Goal: Task Accomplishment & Management: Use online tool/utility

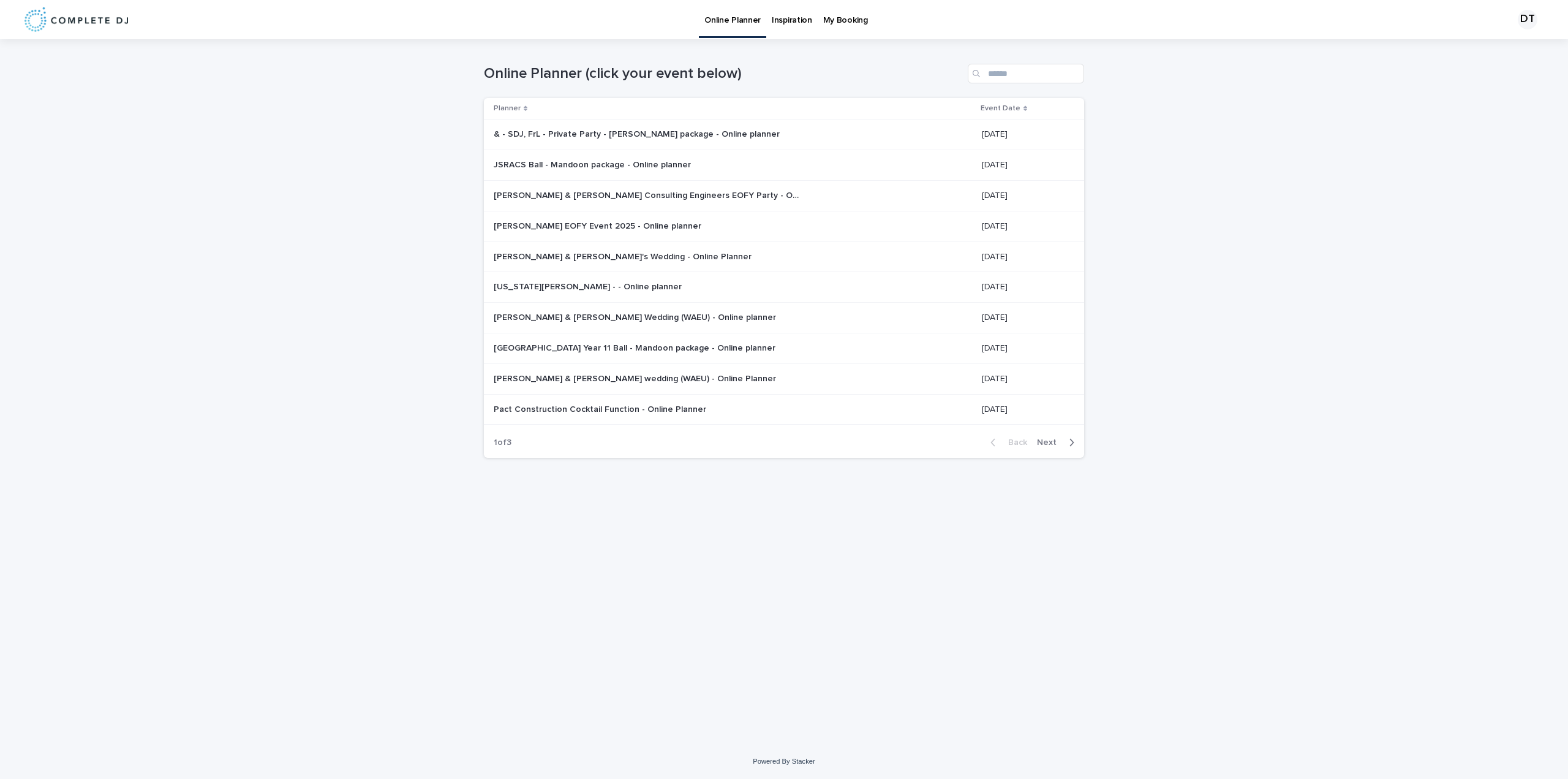
click at [1050, 442] on span "Next" at bounding box center [1050, 442] width 27 height 8
click at [563, 279] on p "Keith & Jemma's Wedding - Online Planner" at bounding box center [623, 285] width 261 height 13
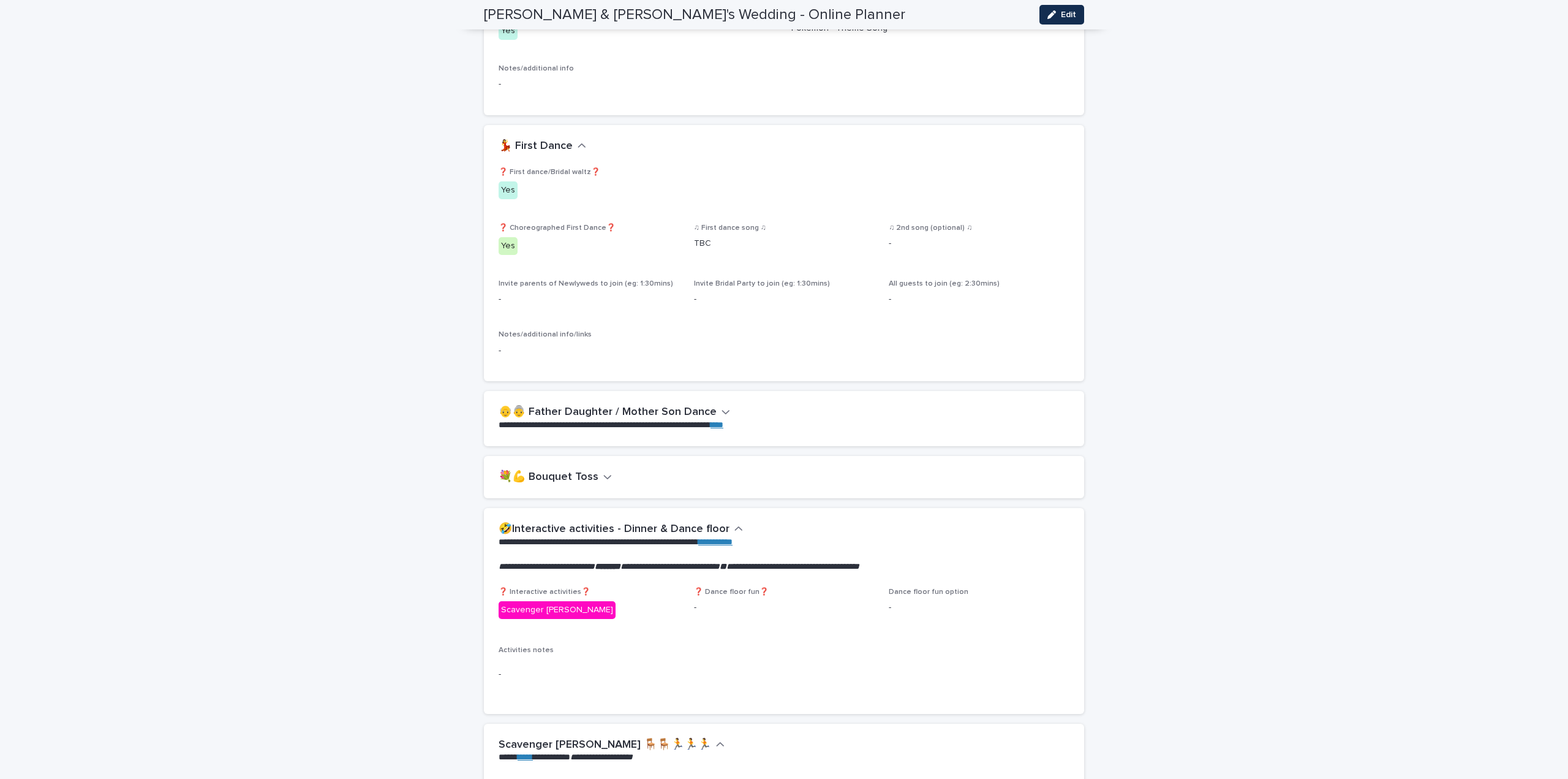
scroll to position [1409, 0]
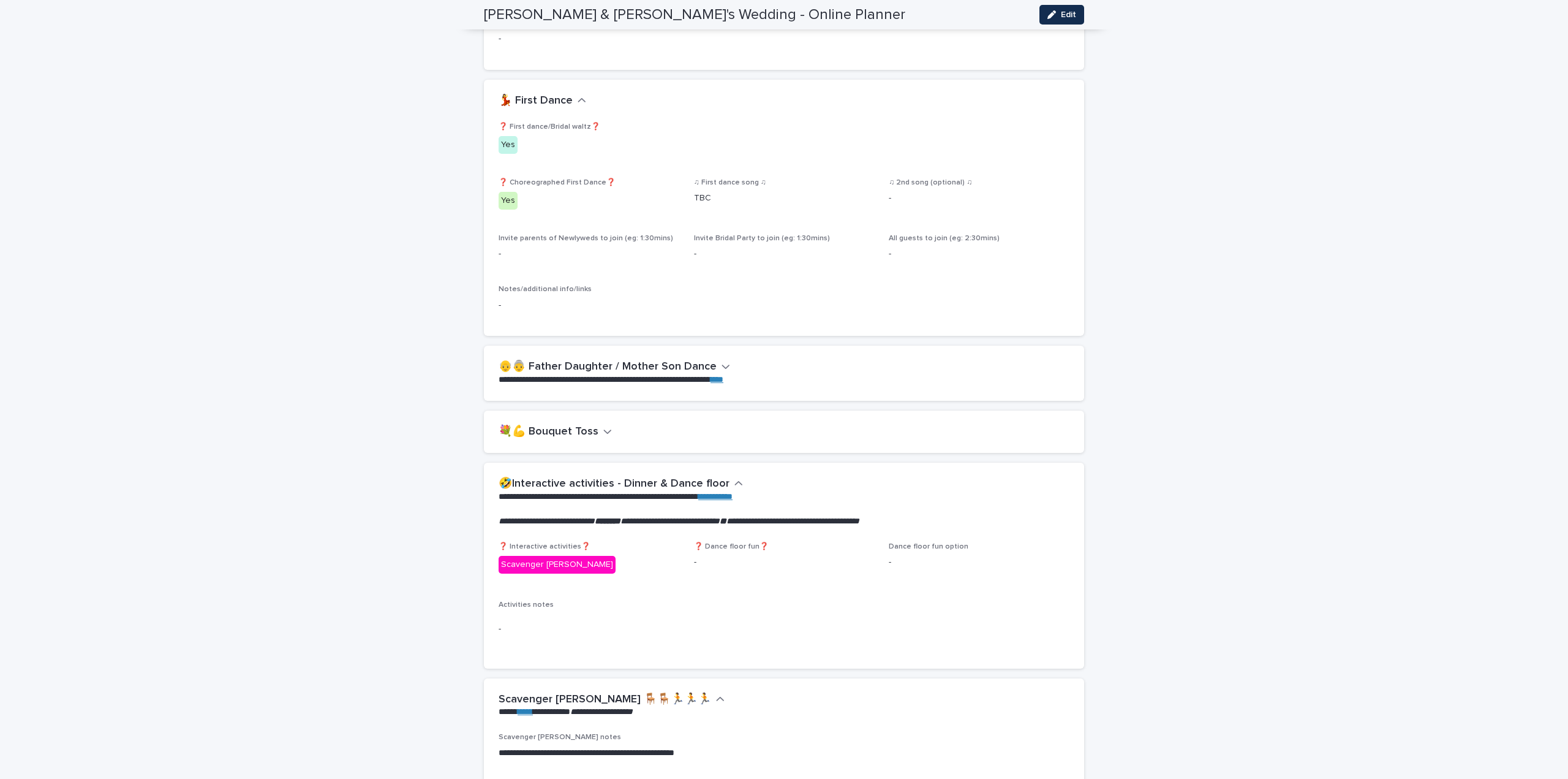
click at [722, 364] on icon "button" at bounding box center [726, 366] width 8 height 4
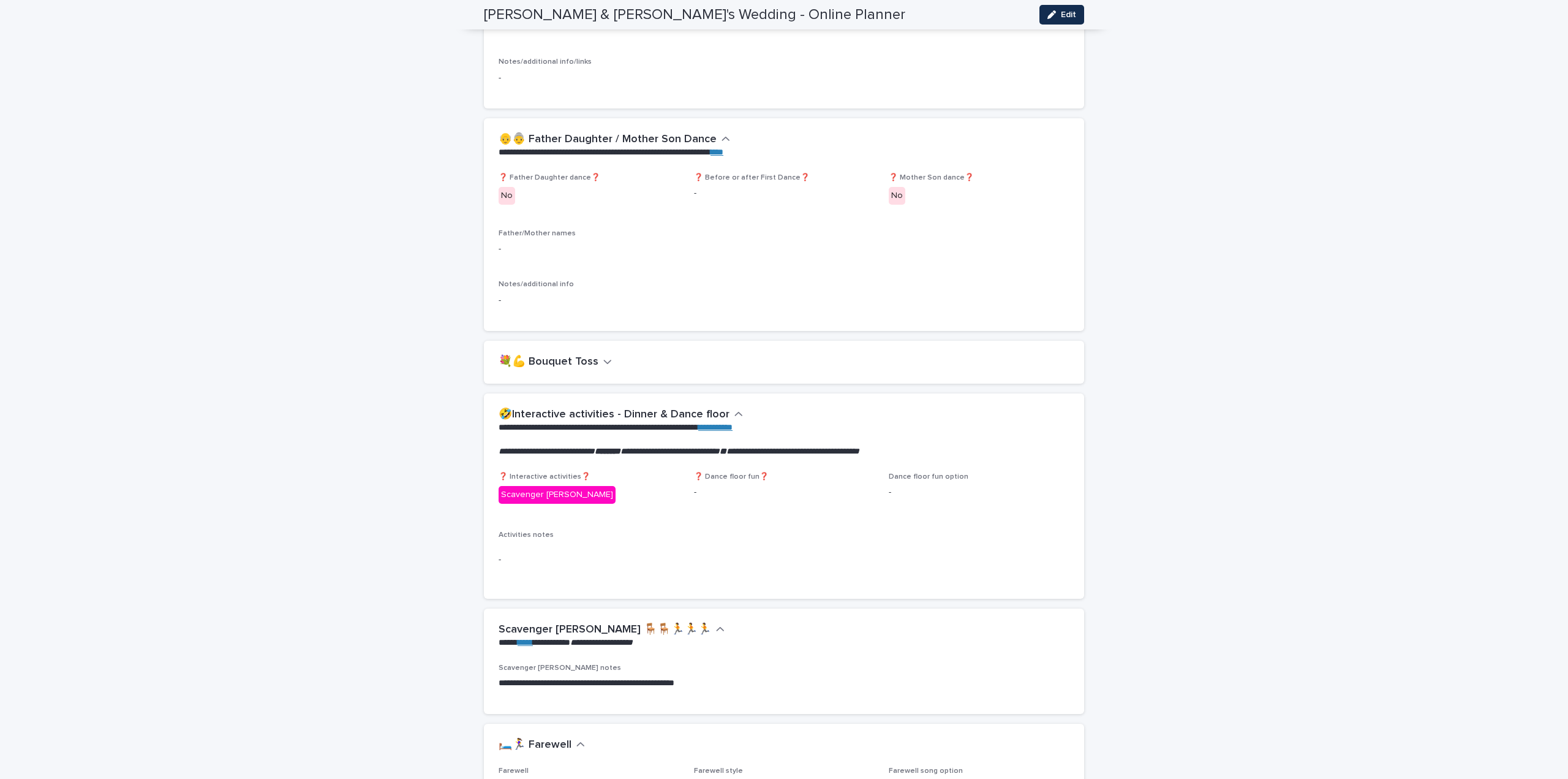
scroll to position [1672, 0]
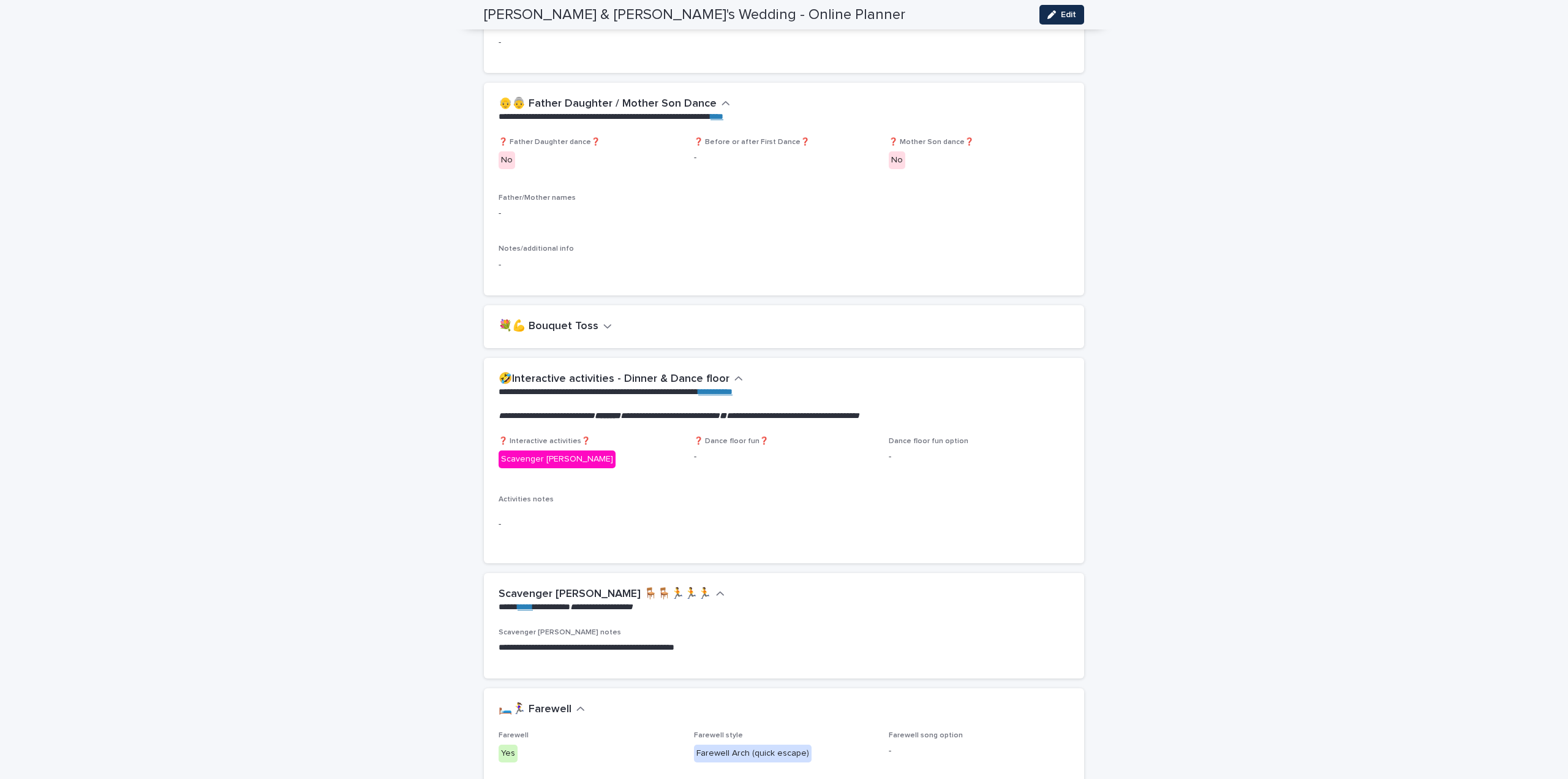
click at [605, 324] on icon "button" at bounding box center [608, 326] width 8 height 4
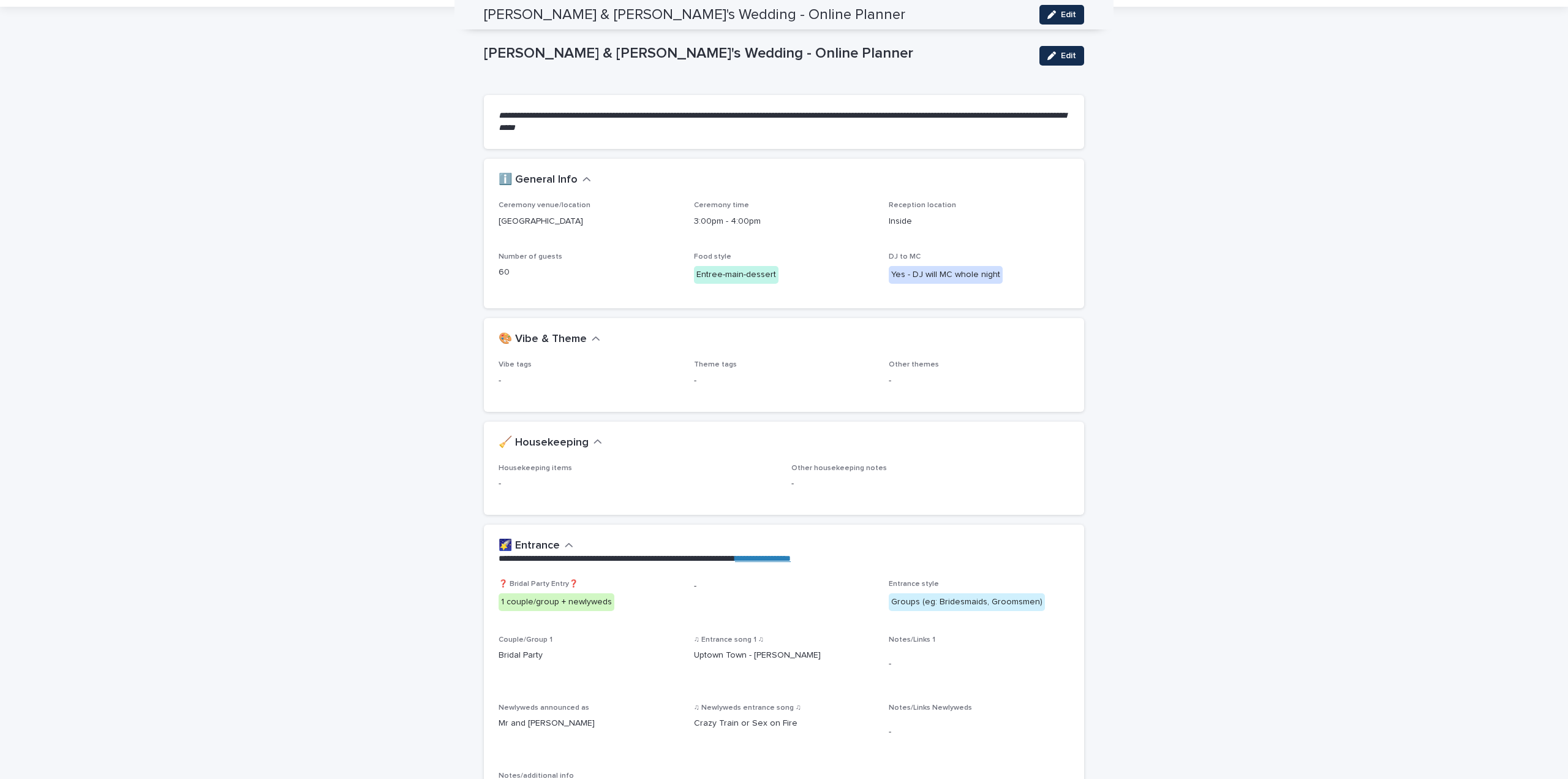
scroll to position [0, 0]
